Goal: Information Seeking & Learning: Learn about a topic

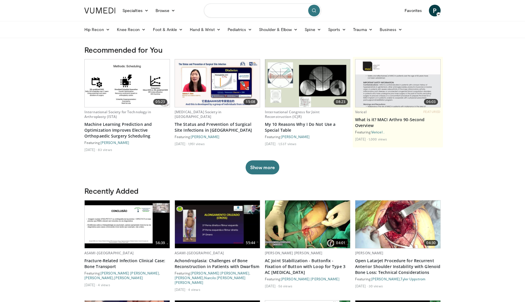
click at [223, 13] on input "Search topics, interventions" at bounding box center [262, 11] width 117 height 14
type input "**********"
click at [315, 9] on icon "submit" at bounding box center [314, 10] width 5 height 5
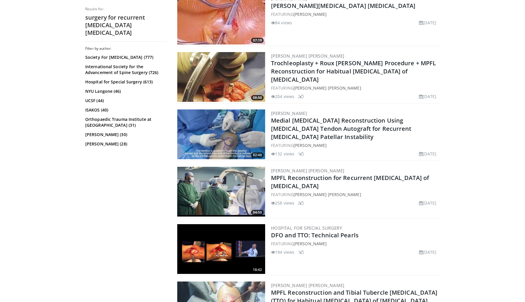
scroll to position [187, 0]
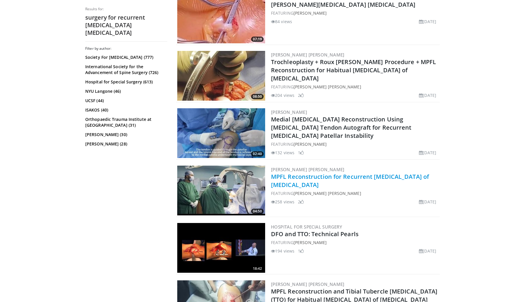
click at [282, 177] on link "MPFL Reconstruction for Recurrent [MEDICAL_DATA] of [MEDICAL_DATA]" at bounding box center [350, 181] width 158 height 16
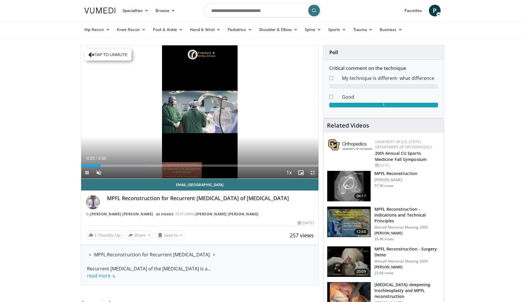
click at [311, 172] on span "Video Player" at bounding box center [313, 173] width 12 height 12
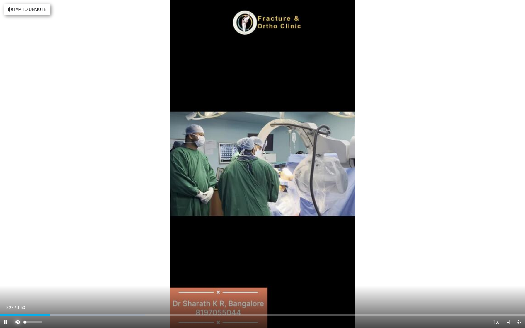
click at [18, 302] on span "Video Player" at bounding box center [18, 322] width 12 height 12
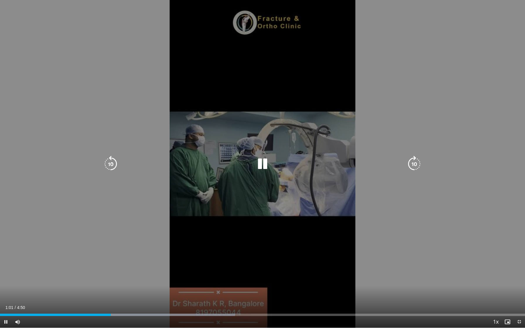
click at [262, 163] on icon "Video Player" at bounding box center [262, 164] width 16 height 16
click at [259, 164] on icon "Video Player" at bounding box center [262, 164] width 16 height 16
